Goal: Task Accomplishment & Management: Use online tool/utility

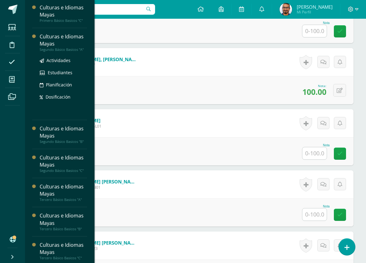
scroll to position [156, 0]
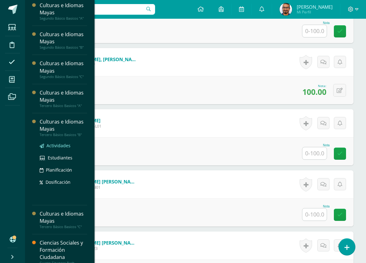
click at [63, 147] on span "Actividades" at bounding box center [58, 145] width 24 height 6
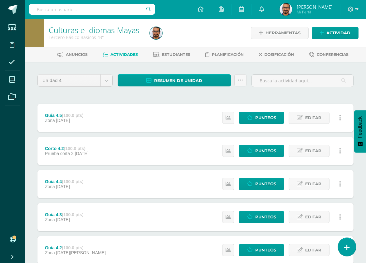
click at [341, 249] on link at bounding box center [347, 246] width 18 height 18
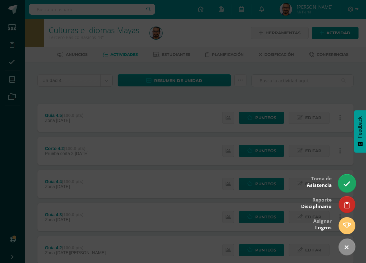
click at [343, 181] on icon at bounding box center [346, 183] width 7 height 7
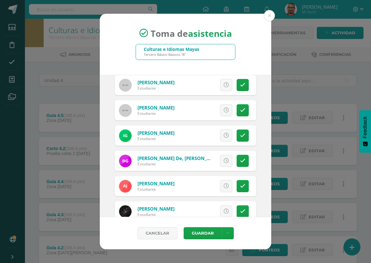
scroll to position [312, 0]
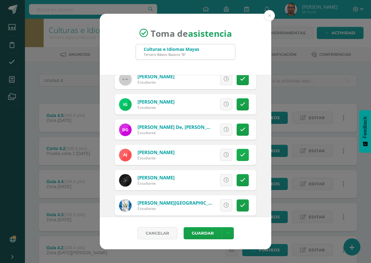
click at [240, 155] on icon at bounding box center [242, 154] width 5 height 5
click at [216, 156] on span "Excusa" at bounding box center [215, 155] width 17 height 12
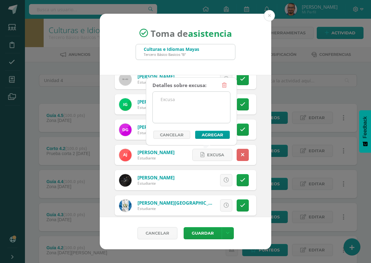
click at [207, 114] on textarea at bounding box center [191, 107] width 77 height 31
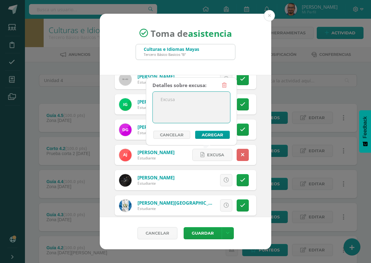
click at [194, 106] on textarea at bounding box center [191, 107] width 77 height 31
type textarea "."
click at [226, 136] on button "Agregar" at bounding box center [212, 135] width 35 height 8
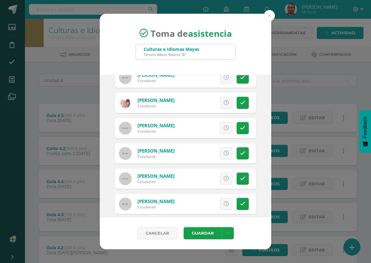
scroll to position [623, 0]
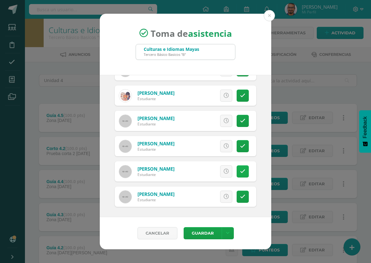
click at [240, 172] on icon at bounding box center [242, 171] width 5 height 5
click at [200, 169] on icon at bounding box center [202, 171] width 4 height 5
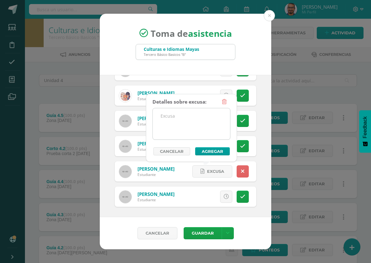
click at [178, 129] on textarea at bounding box center [191, 123] width 77 height 31
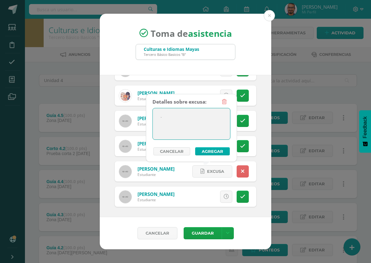
type textarea "."
click at [202, 151] on button "Agregar" at bounding box center [212, 151] width 35 height 8
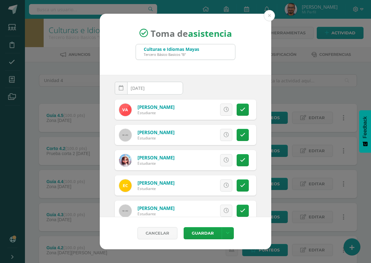
scroll to position [0, 0]
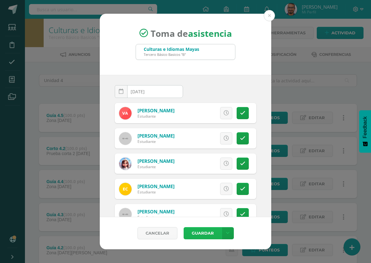
click at [200, 232] on button "Guardar" at bounding box center [203, 233] width 38 height 12
click at [68, 95] on div "Toma de asistencia Culturas e Idiomas Mayas Tercero Básico Basicos "B" 2025-08-…" at bounding box center [185, 132] width 366 height 236
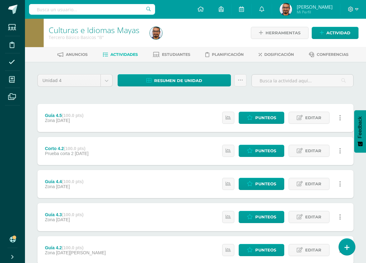
scroll to position [109, 0]
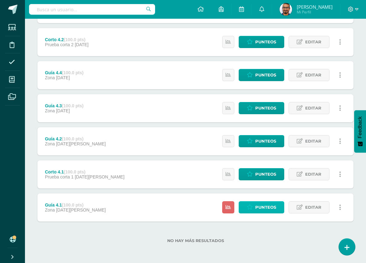
click at [275, 209] on span "Punteos" at bounding box center [265, 207] width 21 height 12
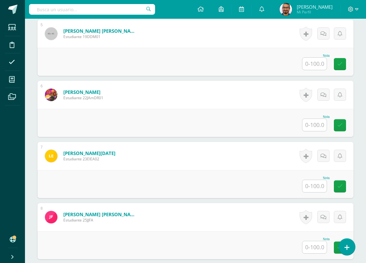
scroll to position [437, 0]
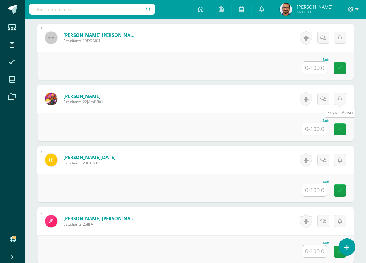
click at [318, 127] on input "text" at bounding box center [314, 129] width 24 height 12
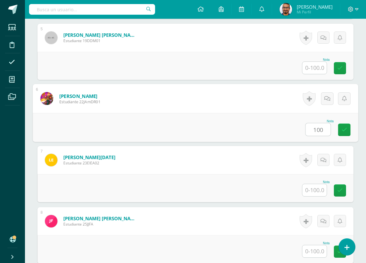
type input "100"
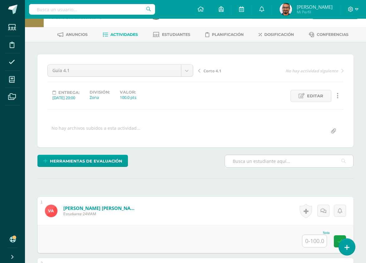
scroll to position [31, 0]
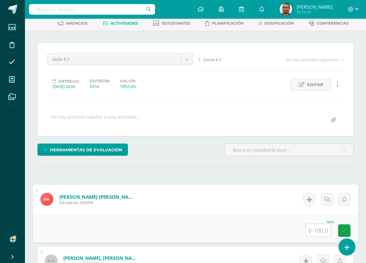
click at [315, 226] on input "text" at bounding box center [317, 230] width 25 height 12
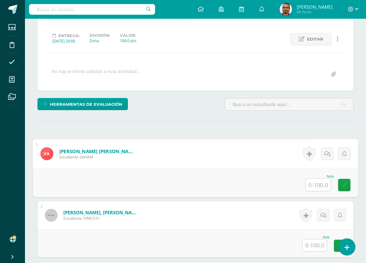
scroll to position [93, 0]
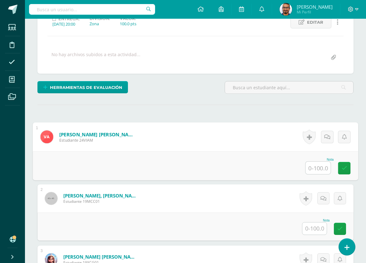
click at [318, 168] on input "text" at bounding box center [317, 167] width 25 height 12
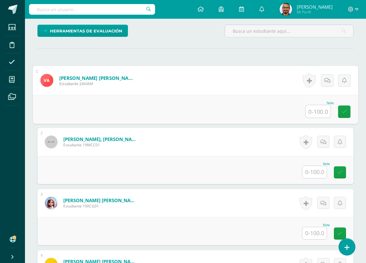
scroll to position [156, 0]
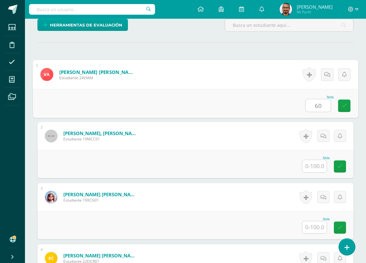
type input "60"
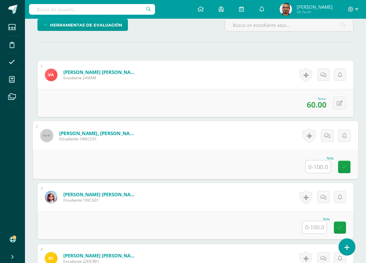
click at [319, 170] on input "text" at bounding box center [317, 166] width 25 height 12
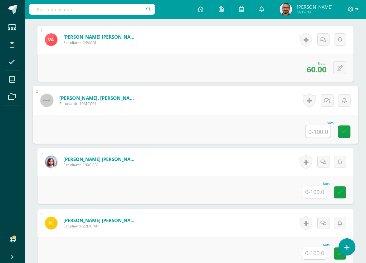
scroll to position [218, 0]
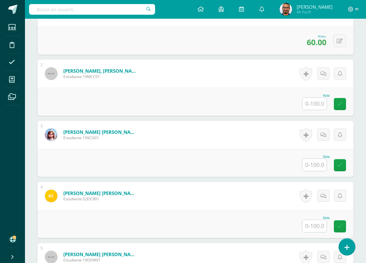
click at [318, 173] on div "Nota" at bounding box center [195, 163] width 316 height 28
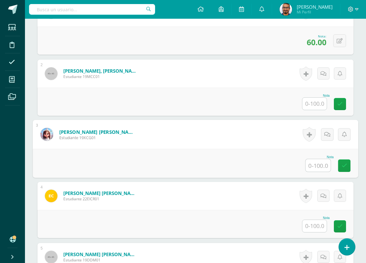
click at [318, 161] on input "text" at bounding box center [317, 165] width 25 height 12
click at [319, 159] on input "text" at bounding box center [317, 165] width 25 height 12
type input "100"
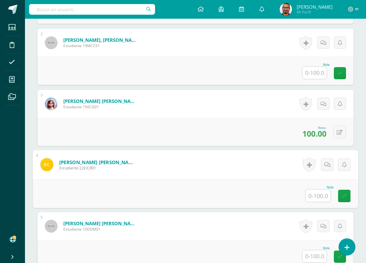
scroll to position [249, 0]
type input "60"
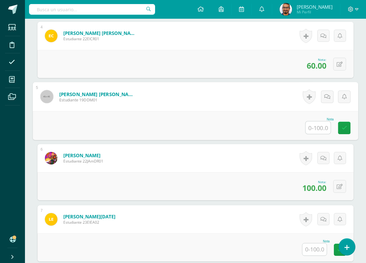
scroll to position [405, 0]
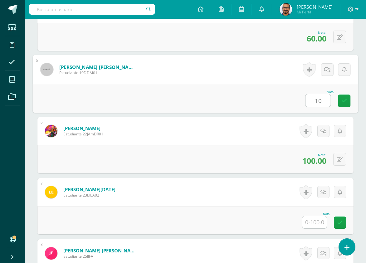
type input "100"
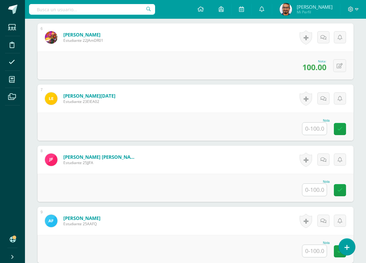
scroll to position [530, 0]
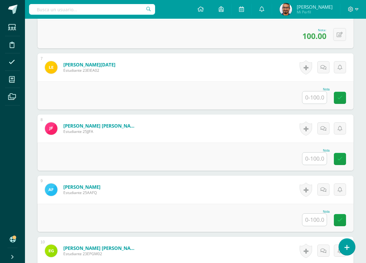
click at [318, 161] on input "text" at bounding box center [314, 158] width 24 height 12
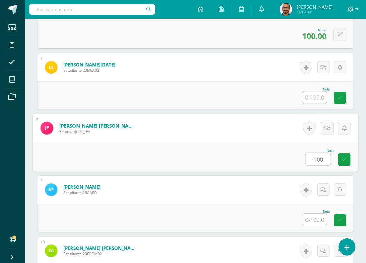
type input "100"
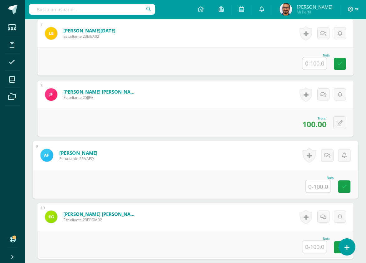
scroll to position [561, 0]
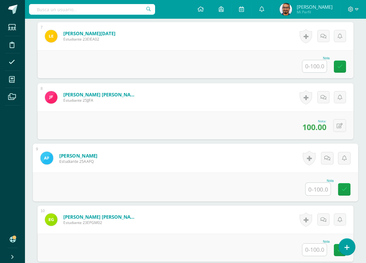
click at [313, 186] on input "text" at bounding box center [317, 189] width 25 height 12
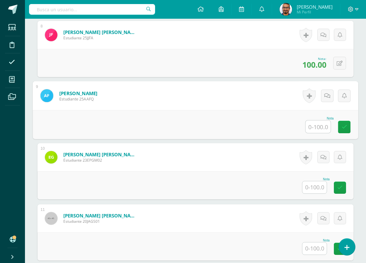
type input "0"
type input "100"
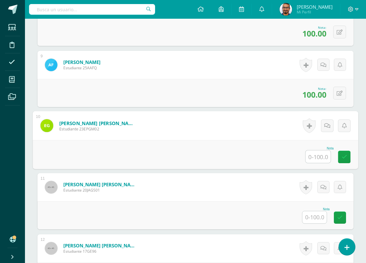
scroll to position [686, 0]
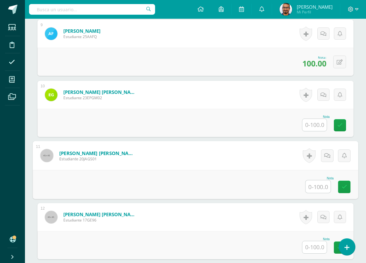
click at [313, 188] on input "text" at bounding box center [317, 186] width 25 height 12
click at [319, 191] on input "text" at bounding box center [317, 186] width 25 height 12
click at [320, 189] on input "text" at bounding box center [317, 186] width 25 height 12
type input "90"
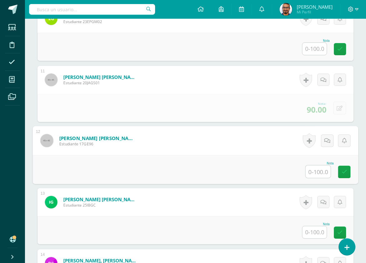
scroll to position [779, 0]
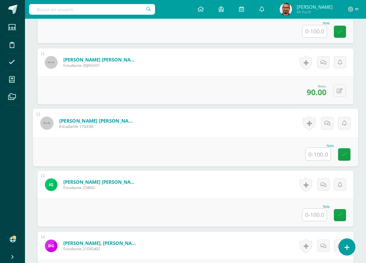
click at [322, 154] on input "text" at bounding box center [317, 154] width 25 height 12
click at [326, 157] on input "text" at bounding box center [317, 154] width 25 height 12
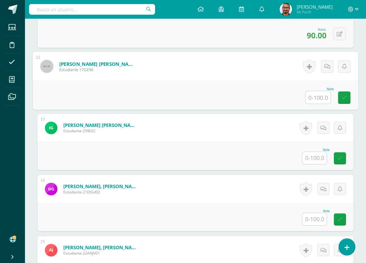
scroll to position [841, 0]
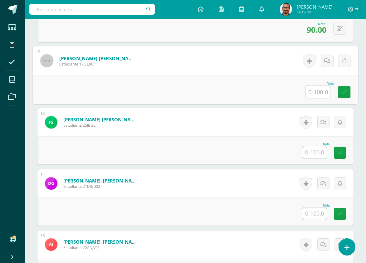
click at [320, 88] on input "text" at bounding box center [317, 91] width 25 height 12
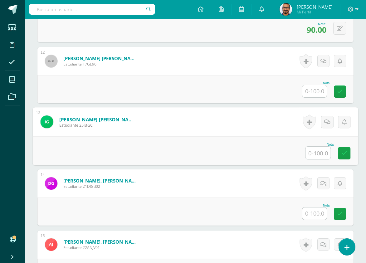
click at [313, 154] on input "text" at bounding box center [317, 152] width 25 height 12
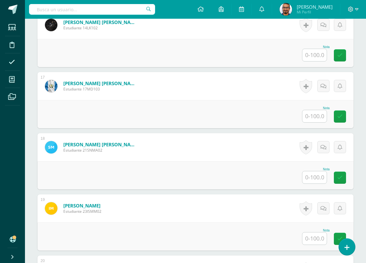
scroll to position [1215, 0]
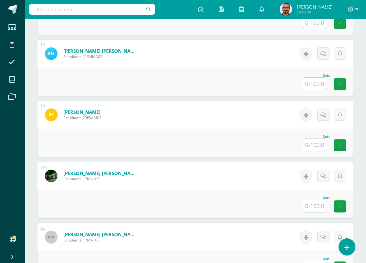
click at [314, 144] on input "text" at bounding box center [314, 145] width 24 height 12
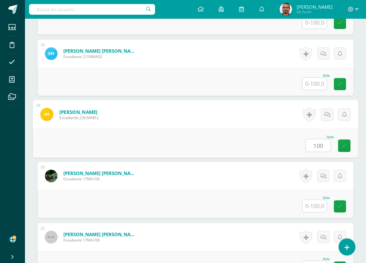
type input "100"
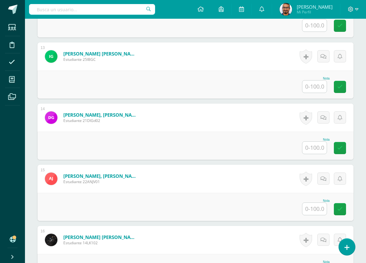
scroll to position [873, 0]
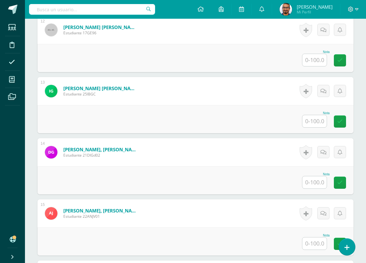
click at [312, 121] on input "text" at bounding box center [314, 121] width 24 height 12
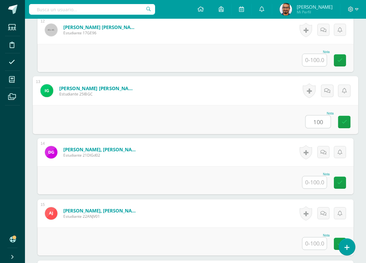
type input "100"
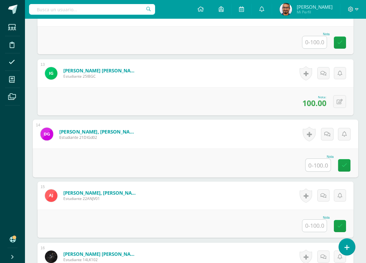
scroll to position [841, 0]
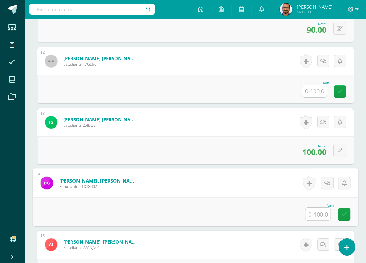
click at [307, 89] on input "text" at bounding box center [314, 91] width 24 height 12
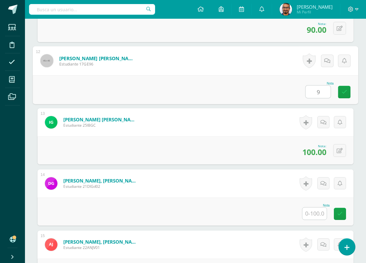
type input "90"
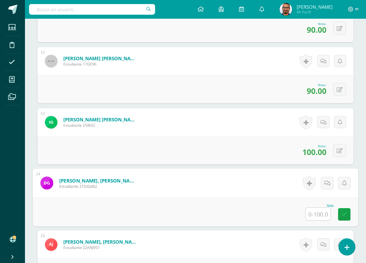
click at [314, 218] on input "text" at bounding box center [317, 214] width 25 height 12
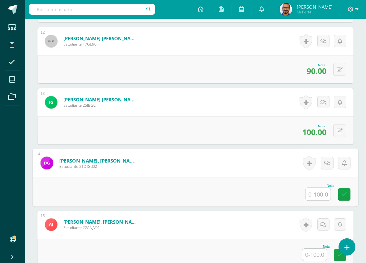
scroll to position [873, 0]
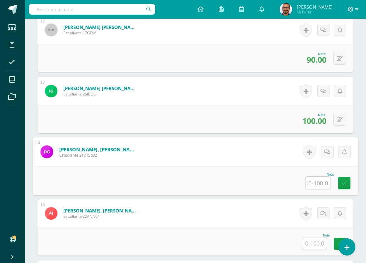
click at [314, 181] on input "text" at bounding box center [317, 182] width 25 height 12
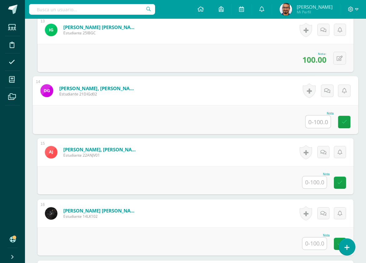
scroll to position [935, 0]
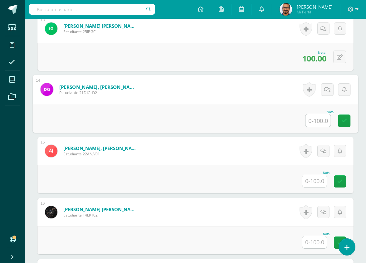
click at [318, 117] on input "text" at bounding box center [317, 120] width 25 height 12
click at [309, 180] on input "text" at bounding box center [314, 181] width 24 height 12
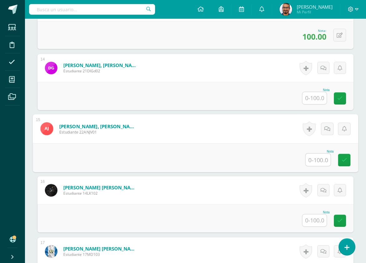
scroll to position [997, 0]
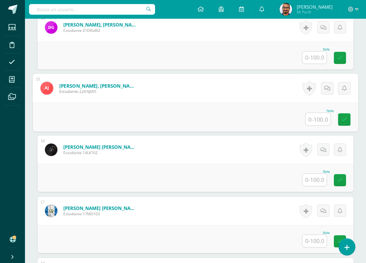
click at [317, 178] on input "text" at bounding box center [314, 180] width 24 height 12
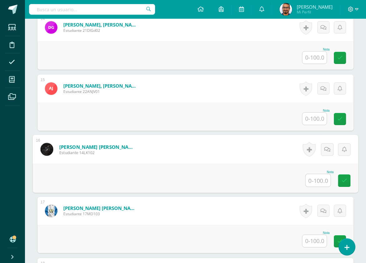
click at [324, 181] on input "text" at bounding box center [317, 180] width 25 height 12
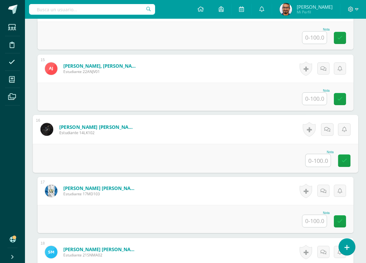
scroll to position [1028, 0]
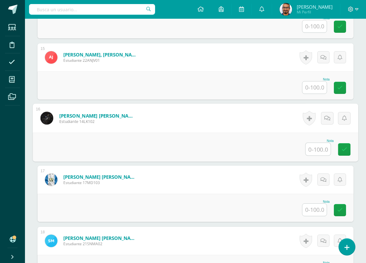
click at [323, 155] on input "text" at bounding box center [317, 149] width 25 height 12
type input "1"
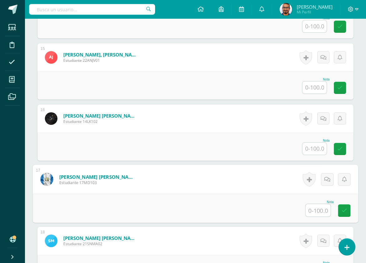
click at [314, 213] on input "text" at bounding box center [317, 210] width 25 height 12
type input "100"
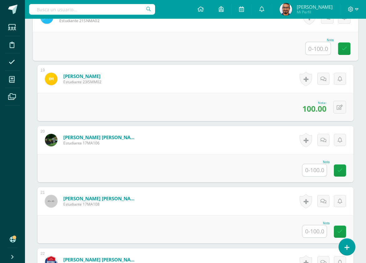
scroll to position [1261, 0]
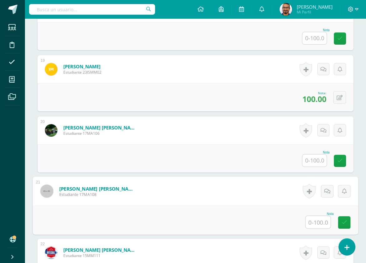
click at [324, 218] on input "text" at bounding box center [317, 222] width 25 height 12
type input "100"
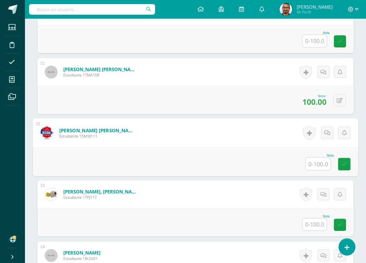
scroll to position [1349, 0]
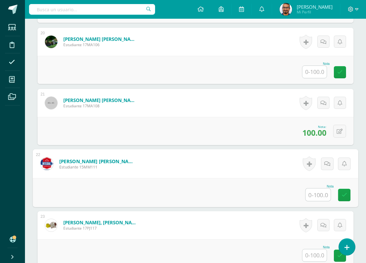
click at [327, 189] on input "text" at bounding box center [317, 194] width 25 height 12
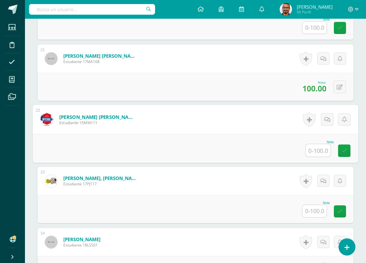
scroll to position [1412, 0]
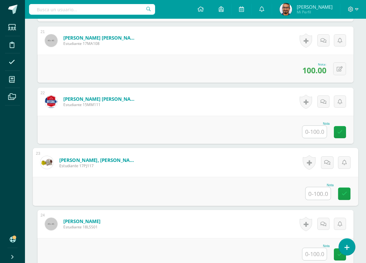
click at [316, 190] on input "text" at bounding box center [317, 193] width 25 height 12
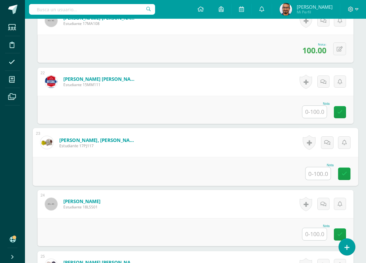
scroll to position [1443, 0]
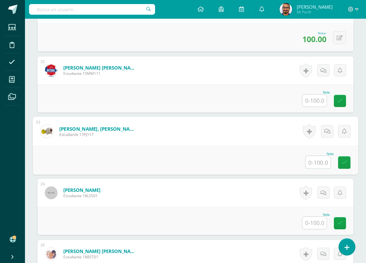
click at [321, 163] on input "text" at bounding box center [317, 162] width 25 height 12
type input "100"
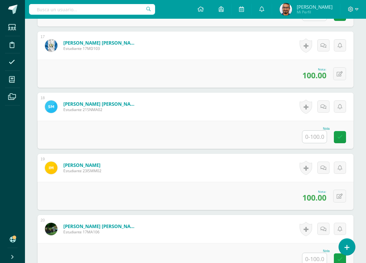
scroll to position [1100, 0]
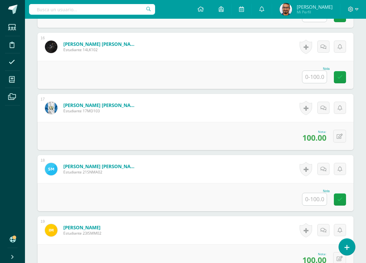
click at [316, 76] on input "text" at bounding box center [314, 77] width 24 height 12
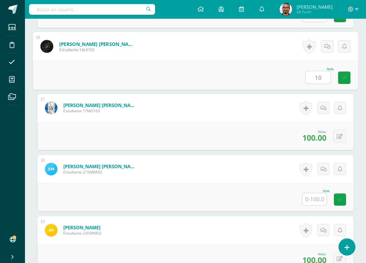
type input "100"
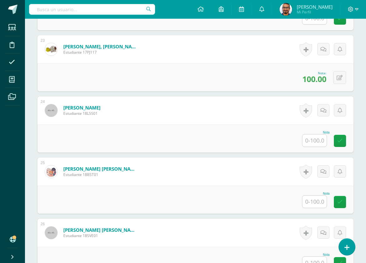
scroll to position [1536, 0]
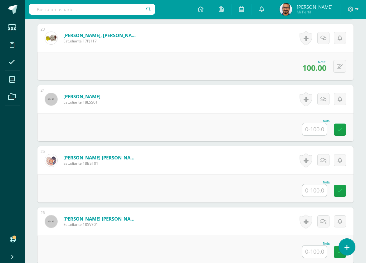
click at [320, 179] on div "Nota" at bounding box center [195, 188] width 316 height 28
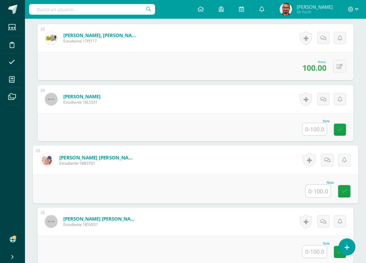
click at [318, 189] on input "text" at bounding box center [317, 190] width 25 height 12
type input "90"
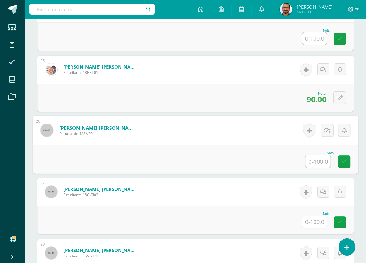
scroll to position [1630, 0]
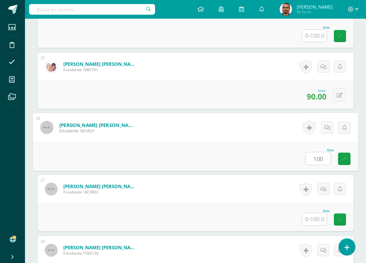
type input "100"
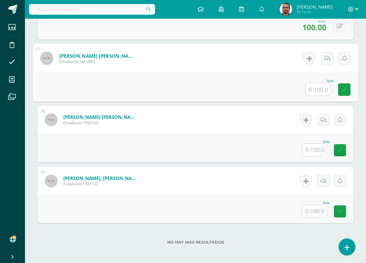
scroll to position [1792, 0]
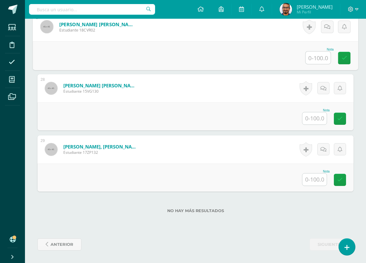
click at [320, 184] on input "text" at bounding box center [314, 179] width 24 height 12
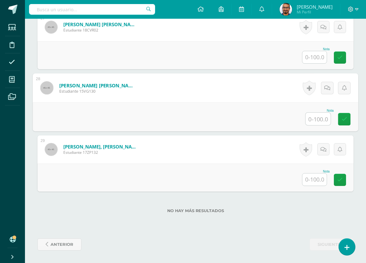
click at [322, 116] on input "text" at bounding box center [317, 119] width 25 height 12
click at [313, 178] on input "text" at bounding box center [314, 179] width 24 height 12
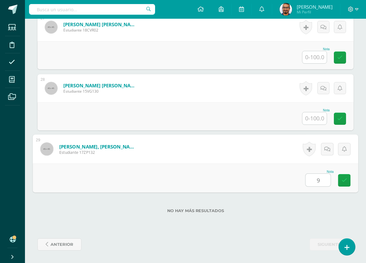
type input "90"
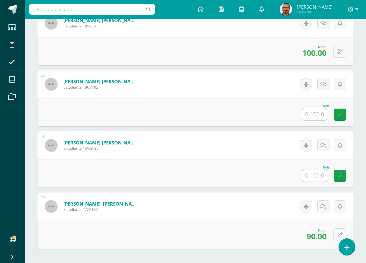
scroll to position [1729, 0]
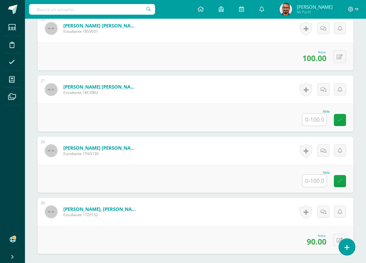
click at [311, 184] on input "text" at bounding box center [314, 181] width 24 height 12
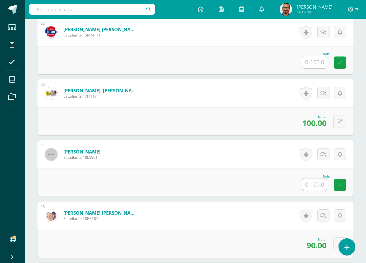
scroll to position [1480, 0]
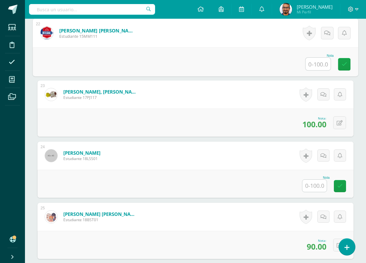
click at [316, 61] on input "text" at bounding box center [317, 64] width 25 height 12
type input "100"
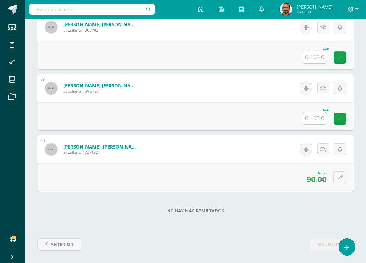
scroll to position [1761, 0]
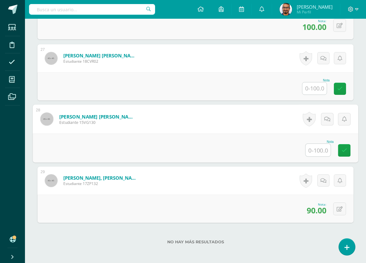
click at [313, 146] on input "text" at bounding box center [317, 150] width 25 height 12
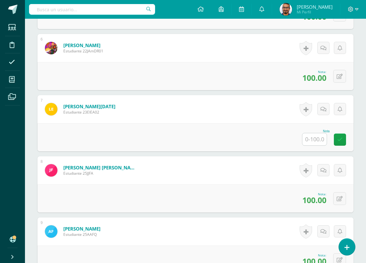
scroll to position [483, 0]
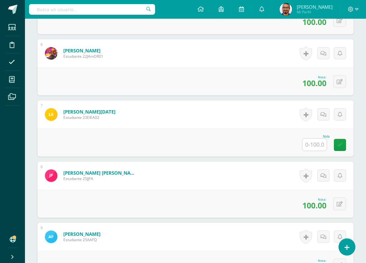
click at [304, 141] on div "Nota" at bounding box center [195, 142] width 316 height 28
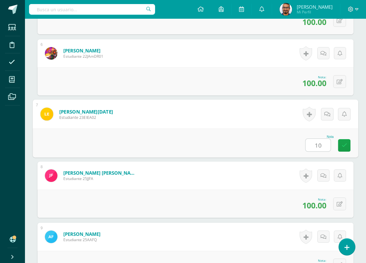
type input "100"
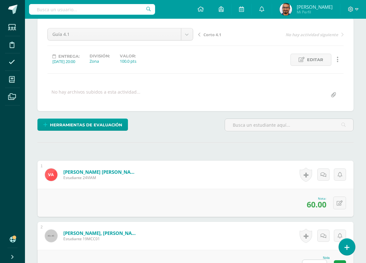
scroll to position [0, 0]
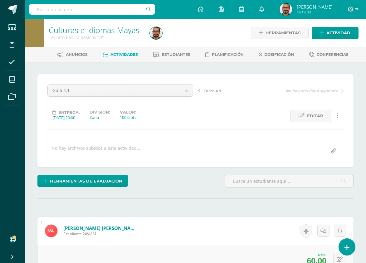
click at [219, 29] on div at bounding box center [198, 33] width 103 height 28
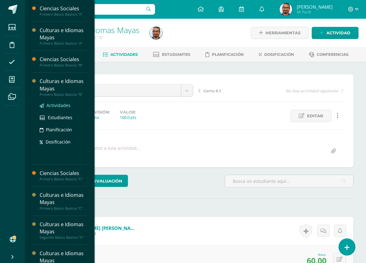
click at [62, 106] on span "Actividades" at bounding box center [58, 105] width 24 height 6
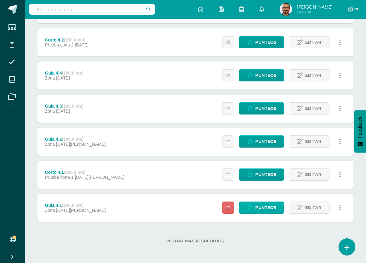
scroll to position [109, 0]
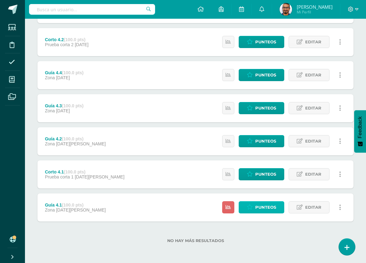
click at [275, 205] on span "Punteos" at bounding box center [265, 207] width 21 height 12
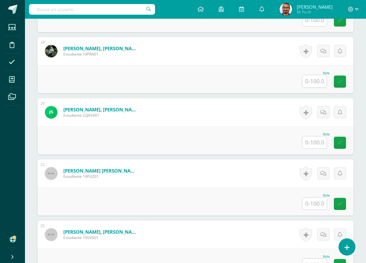
scroll to position [1364, 0]
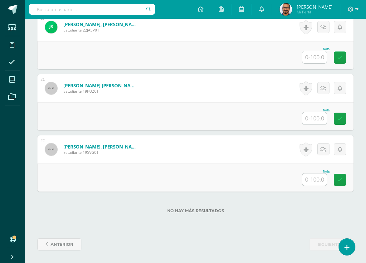
click at [323, 120] on input "text" at bounding box center [314, 118] width 24 height 12
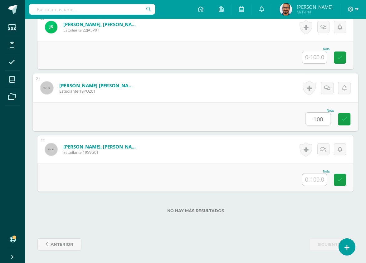
type input "100"
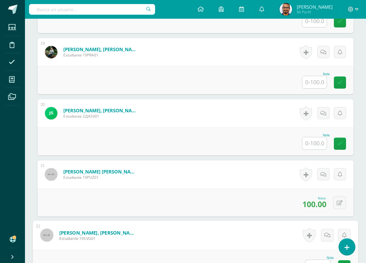
scroll to position [1239, 0]
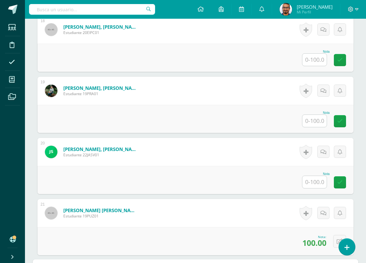
click at [321, 119] on input "text" at bounding box center [314, 121] width 24 height 12
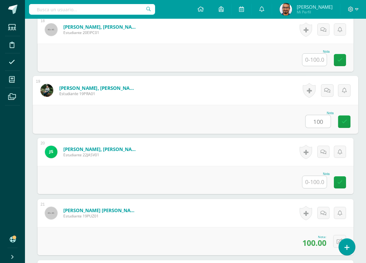
type input "100"
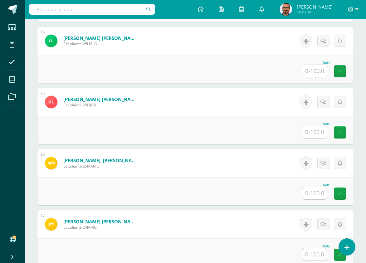
scroll to position [897, 0]
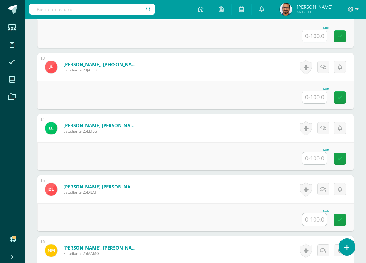
click at [321, 93] on input "text" at bounding box center [314, 97] width 24 height 12
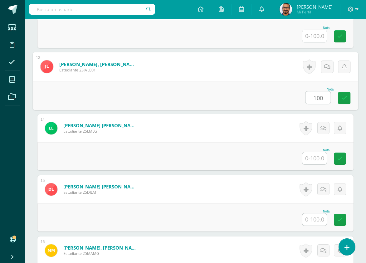
type input "100"
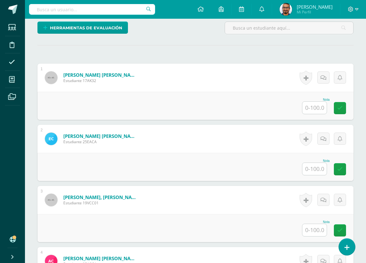
scroll to position [149, 0]
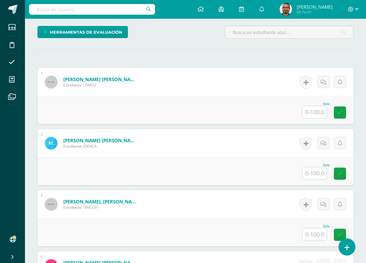
click at [319, 235] on input "text" at bounding box center [314, 234] width 24 height 12
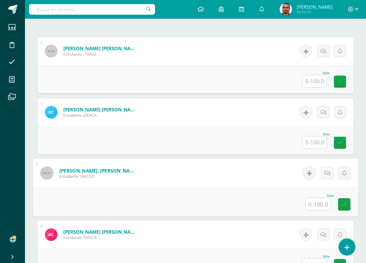
scroll to position [180, 0]
type input "100"
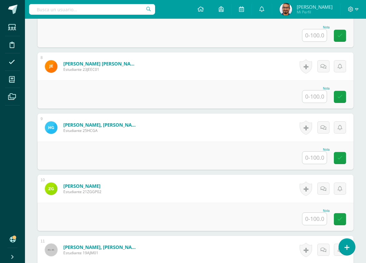
scroll to position [592, 0]
click at [306, 217] on input "text" at bounding box center [314, 218] width 24 height 12
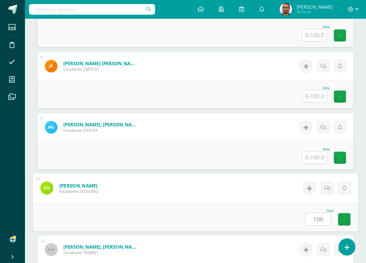
type input "100"
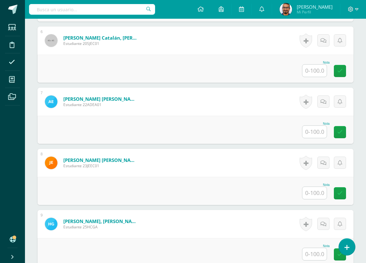
scroll to position [491, 0]
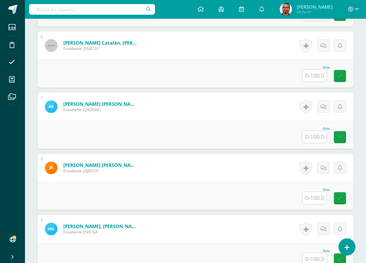
click at [315, 133] on input "text" at bounding box center [314, 137] width 24 height 12
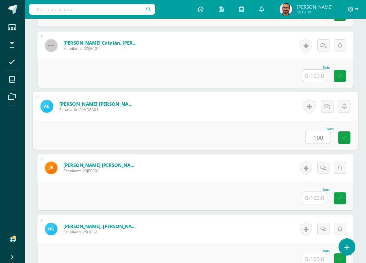
type input "100"
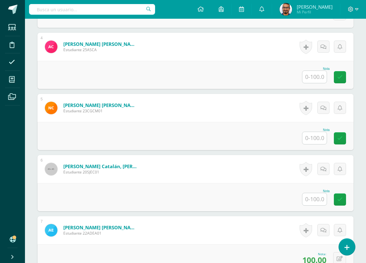
scroll to position [366, 0]
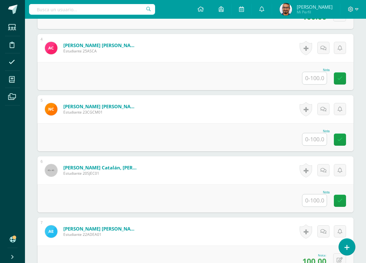
click at [312, 199] on input "text" at bounding box center [314, 200] width 24 height 12
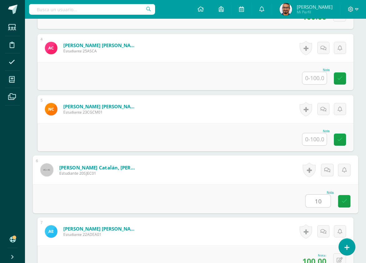
type input "100"
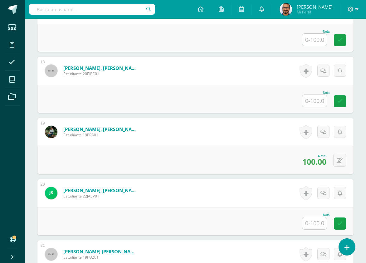
scroll to position [1239, 0]
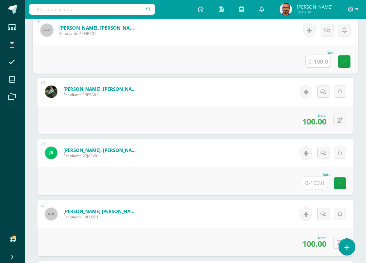
click at [314, 65] on input "text" at bounding box center [317, 61] width 25 height 12
type input "100"
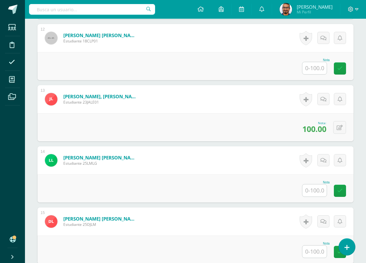
scroll to position [896, 0]
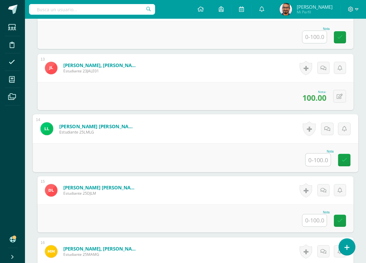
click at [313, 160] on input "text" at bounding box center [317, 159] width 25 height 12
type input "100"
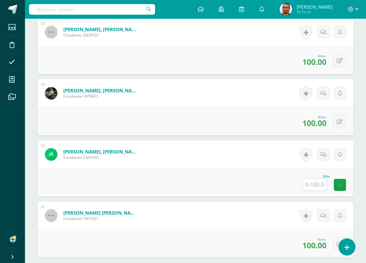
scroll to position [1309, 0]
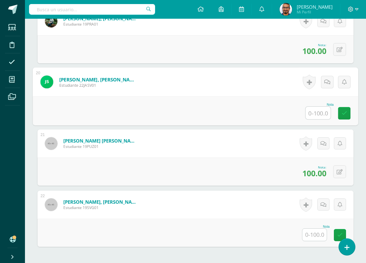
click at [319, 110] on input "text" at bounding box center [317, 113] width 25 height 12
type input "100"
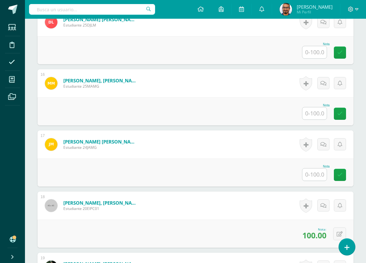
scroll to position [1052, 0]
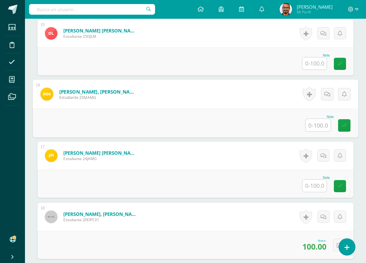
click at [314, 128] on input "text" at bounding box center [317, 125] width 25 height 12
click at [313, 122] on input "text" at bounding box center [317, 125] width 25 height 12
type input "8"
type input "90"
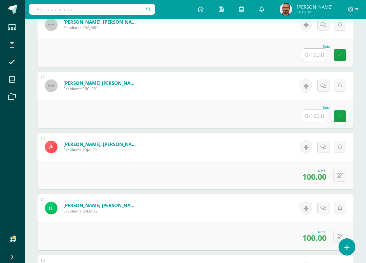
scroll to position [803, 0]
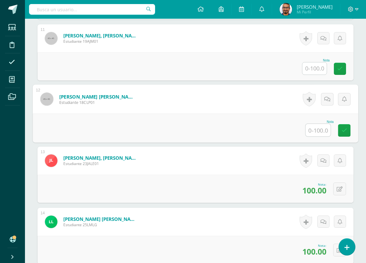
click at [318, 134] on input "text" at bounding box center [317, 130] width 25 height 12
type input "100"
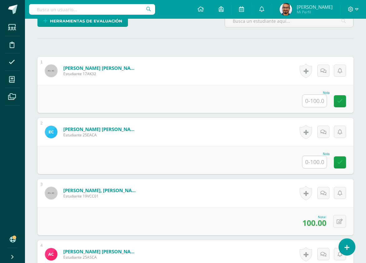
scroll to position [149, 0]
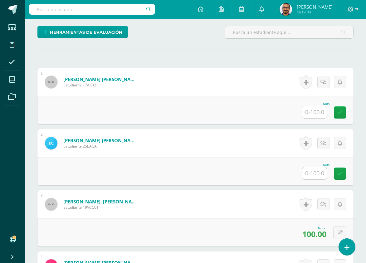
click at [322, 113] on input "text" at bounding box center [314, 112] width 24 height 12
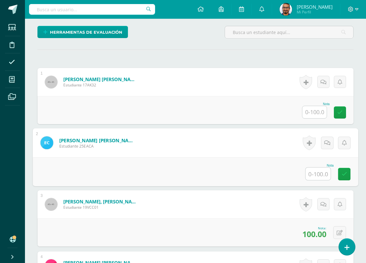
click at [312, 170] on input "text" at bounding box center [317, 173] width 25 height 12
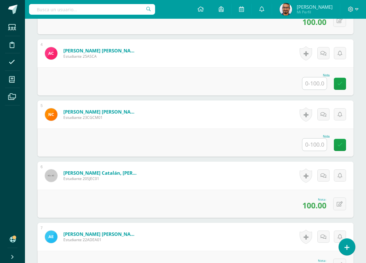
scroll to position [398, 0]
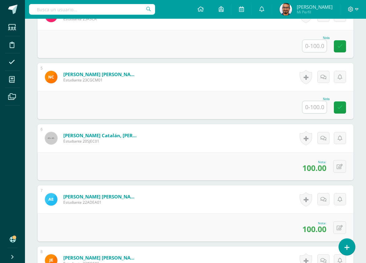
click at [316, 108] on input "text" at bounding box center [314, 107] width 24 height 12
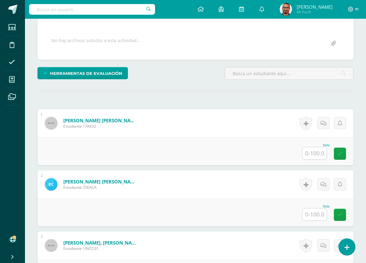
scroll to position [156, 0]
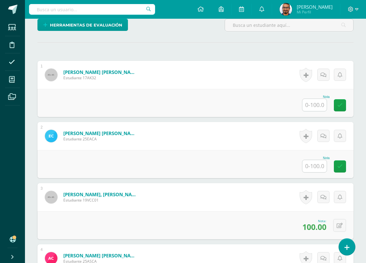
type input "100"
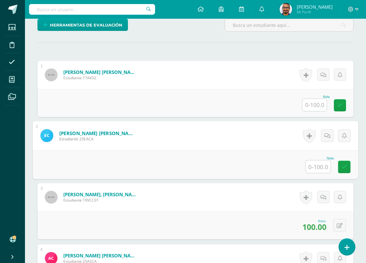
click at [318, 170] on input "text" at bounding box center [317, 166] width 25 height 12
type input "100"
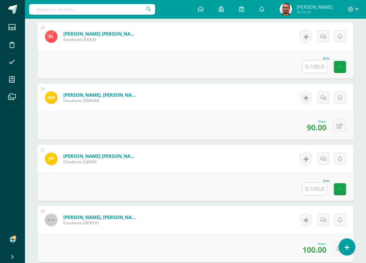
scroll to position [1060, 0]
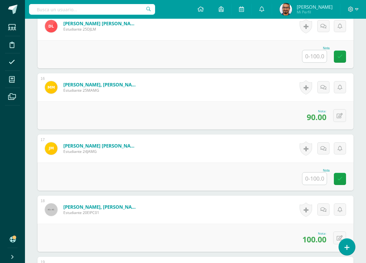
click at [315, 175] on input "text" at bounding box center [314, 178] width 24 height 12
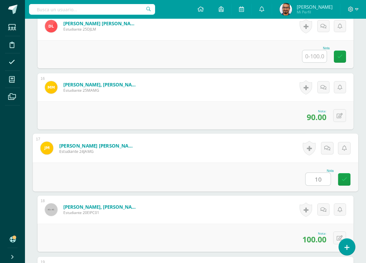
type input "100"
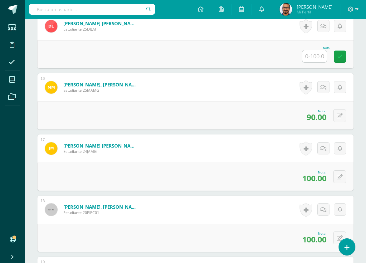
drag, startPoint x: 67, startPoint y: 2, endPoint x: 29, endPoint y: 119, distance: 123.4
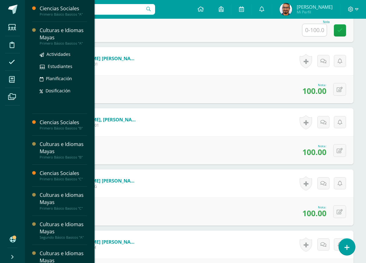
scroll to position [654, 0]
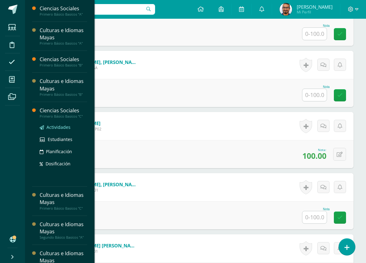
click at [67, 129] on span "Actividades" at bounding box center [58, 127] width 24 height 6
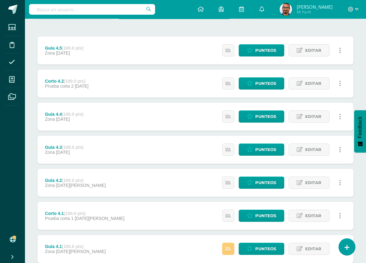
scroll to position [109, 0]
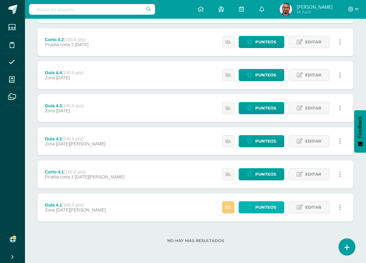
click at [272, 208] on span "Punteos" at bounding box center [265, 207] width 21 height 12
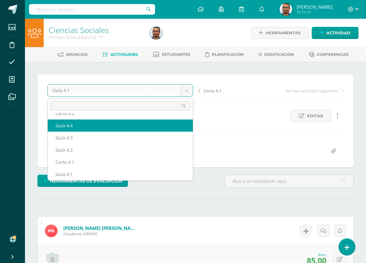
scroll to position [15, 0]
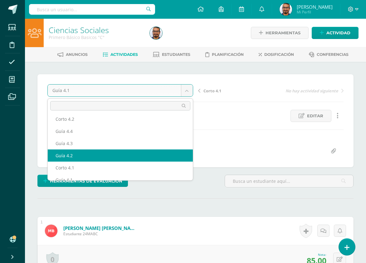
select select "/dashboard/teacher/grade-activity/189912/"
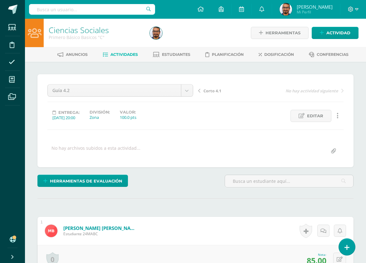
drag, startPoint x: 81, startPoint y: 158, endPoint x: 48, endPoint y: 67, distance: 96.7
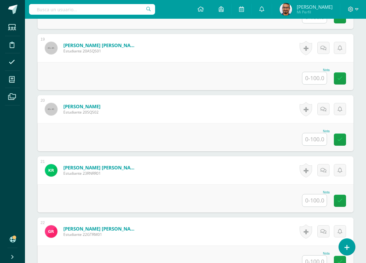
scroll to position [1268, 0]
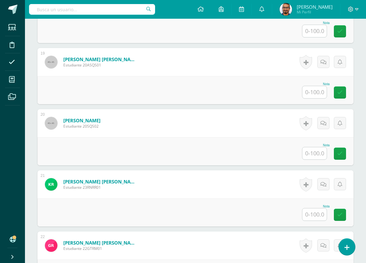
click at [318, 152] on input "text" at bounding box center [314, 153] width 24 height 12
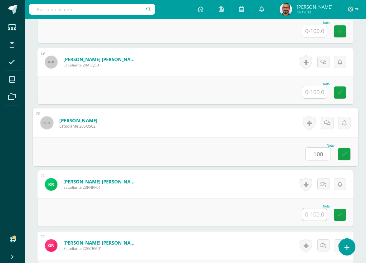
type input "100"
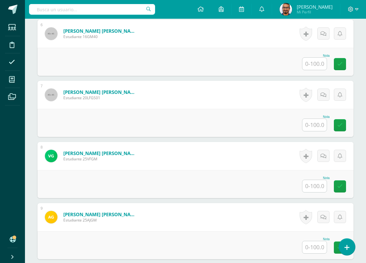
scroll to position [499, 0]
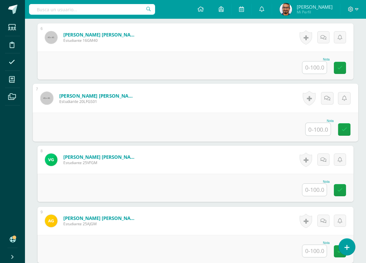
click at [318, 127] on input "text" at bounding box center [317, 129] width 25 height 12
click at [319, 127] on input "text" at bounding box center [317, 129] width 25 height 12
type input "100"
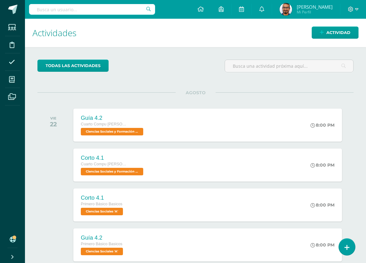
click at [192, 79] on div "todas las Actividades No tienes actividades Échale un vistazo a los demás perío…" at bounding box center [195, 213] width 341 height 333
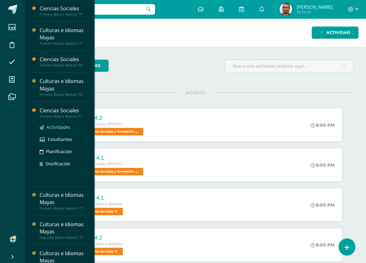
click at [69, 127] on span "Actividades" at bounding box center [58, 127] width 24 height 6
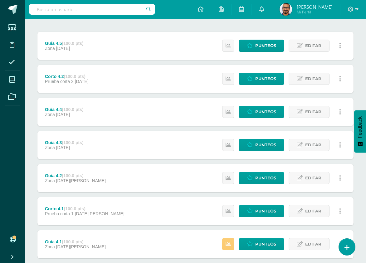
scroll to position [109, 0]
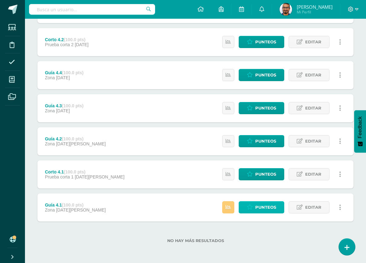
click at [266, 204] on span "Punteos" at bounding box center [265, 207] width 21 height 12
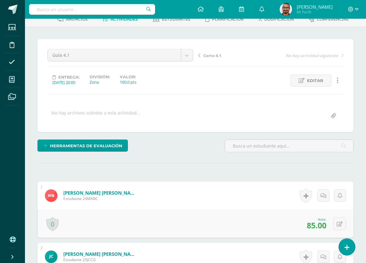
scroll to position [36, 0]
click at [203, 142] on div "Herramientas de evaluación Lista de cotejo Escala de valoración Puntos Extra Su…" at bounding box center [195, 148] width 321 height 18
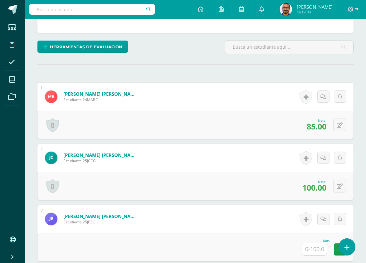
scroll to position [191, 0]
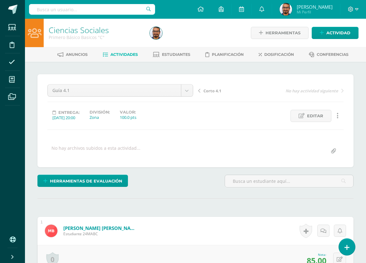
scroll to position [187, 0]
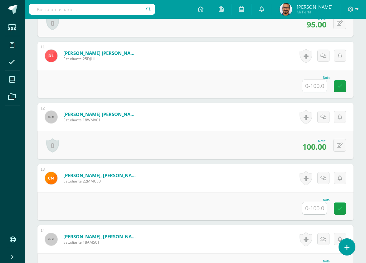
scroll to position [801, 0]
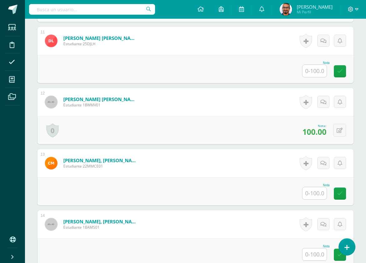
click at [320, 192] on input "text" at bounding box center [314, 193] width 24 height 12
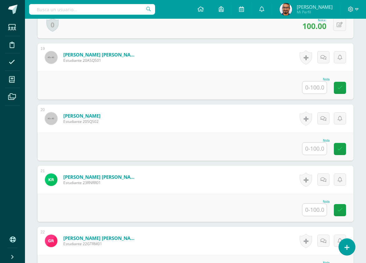
scroll to position [1268, 0]
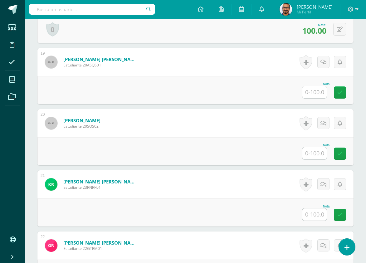
click at [318, 152] on input "text" at bounding box center [314, 153] width 24 height 12
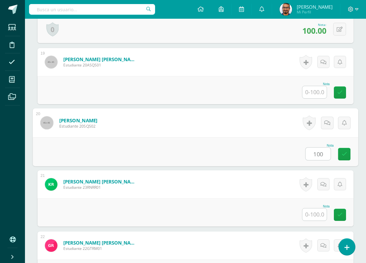
type input "100"
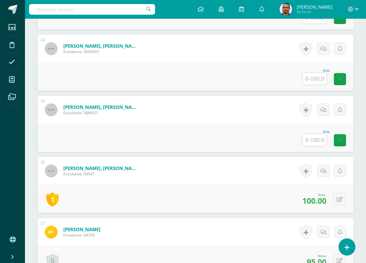
scroll to position [956, 0]
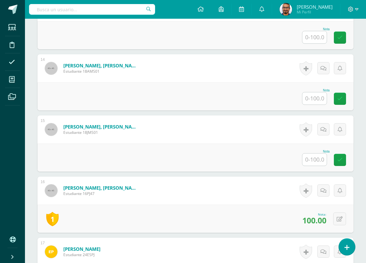
click at [318, 92] on div at bounding box center [314, 98] width 25 height 13
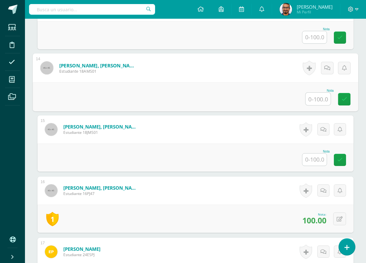
click at [318, 93] on input "text" at bounding box center [317, 99] width 25 height 12
click at [319, 97] on input "text" at bounding box center [317, 99] width 25 height 12
type input "85"
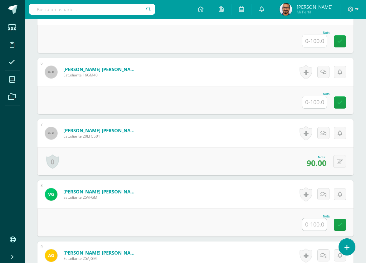
scroll to position [458, 0]
